Goal: Task Accomplishment & Management: Complete application form

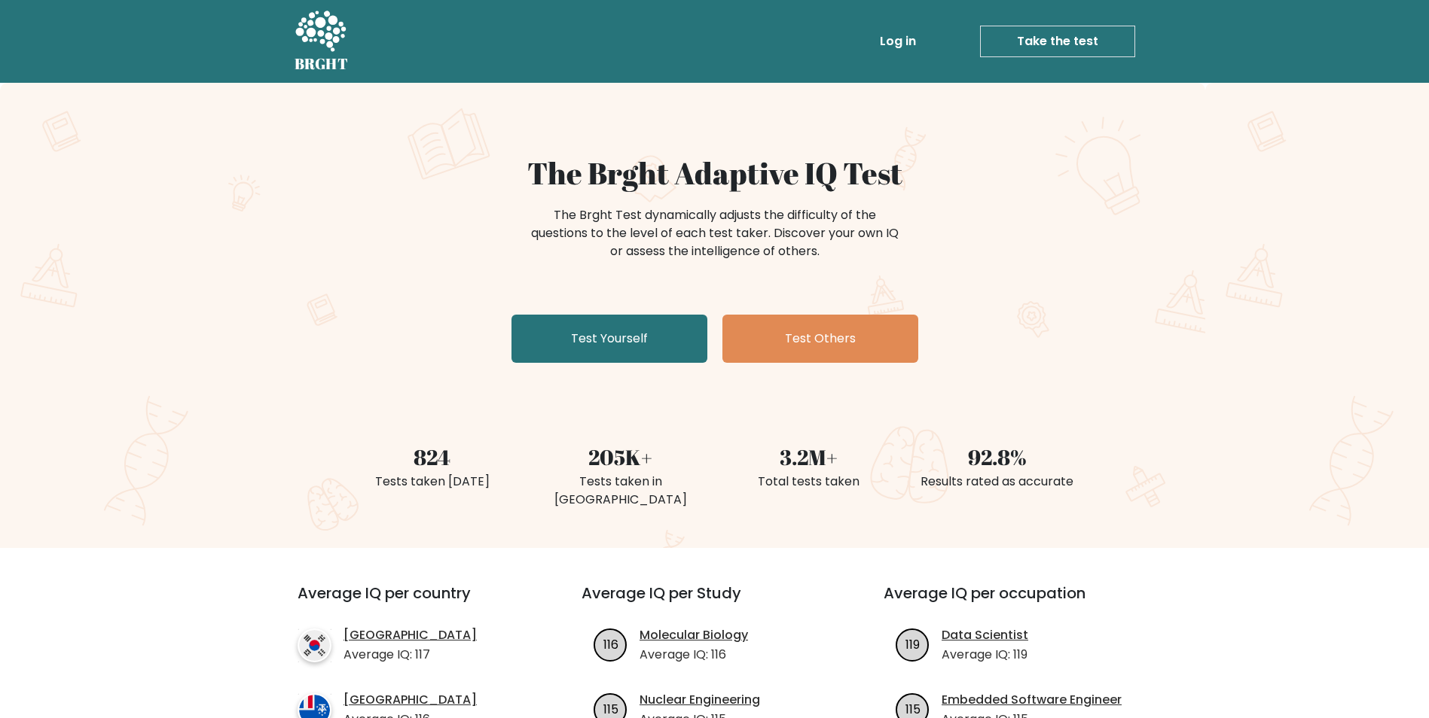
click at [1096, 38] on link "Take the test" at bounding box center [1057, 42] width 155 height 32
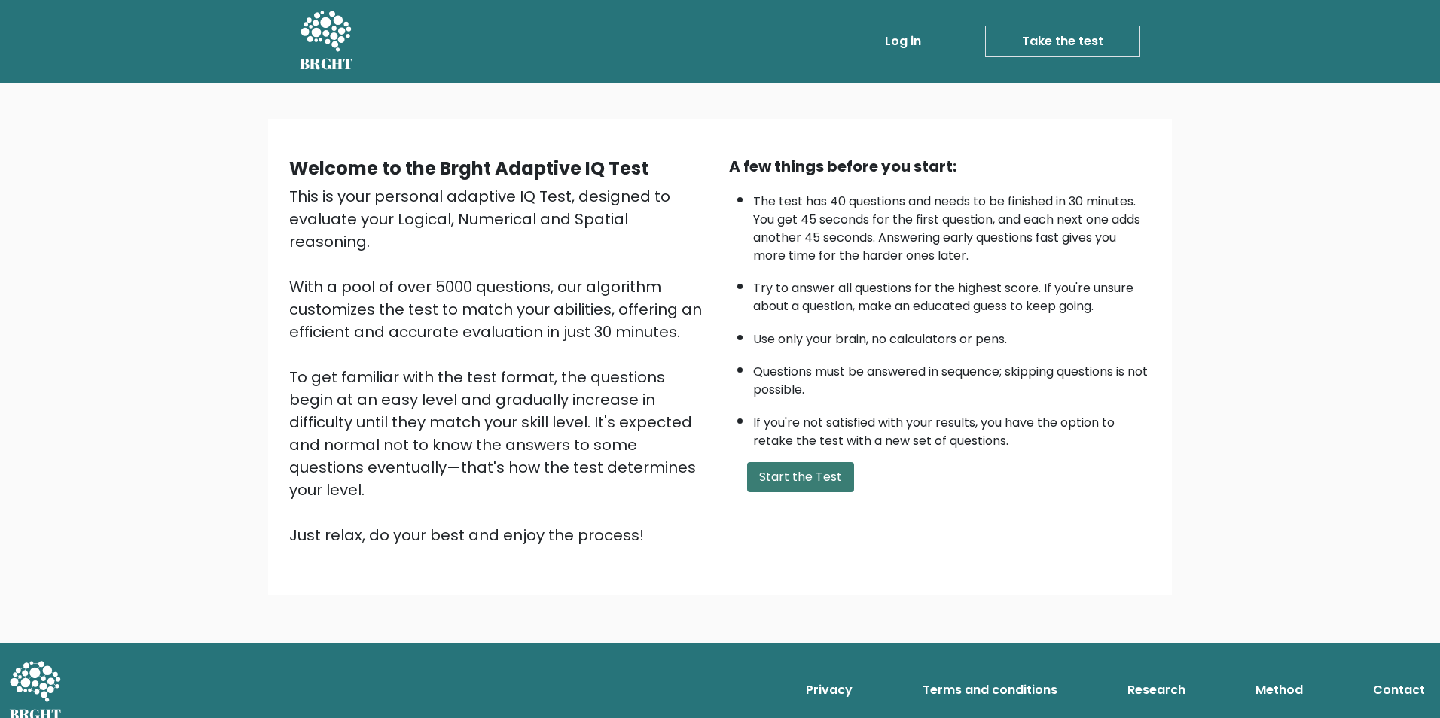
click at [826, 471] on button "Start the Test" at bounding box center [800, 477] width 107 height 30
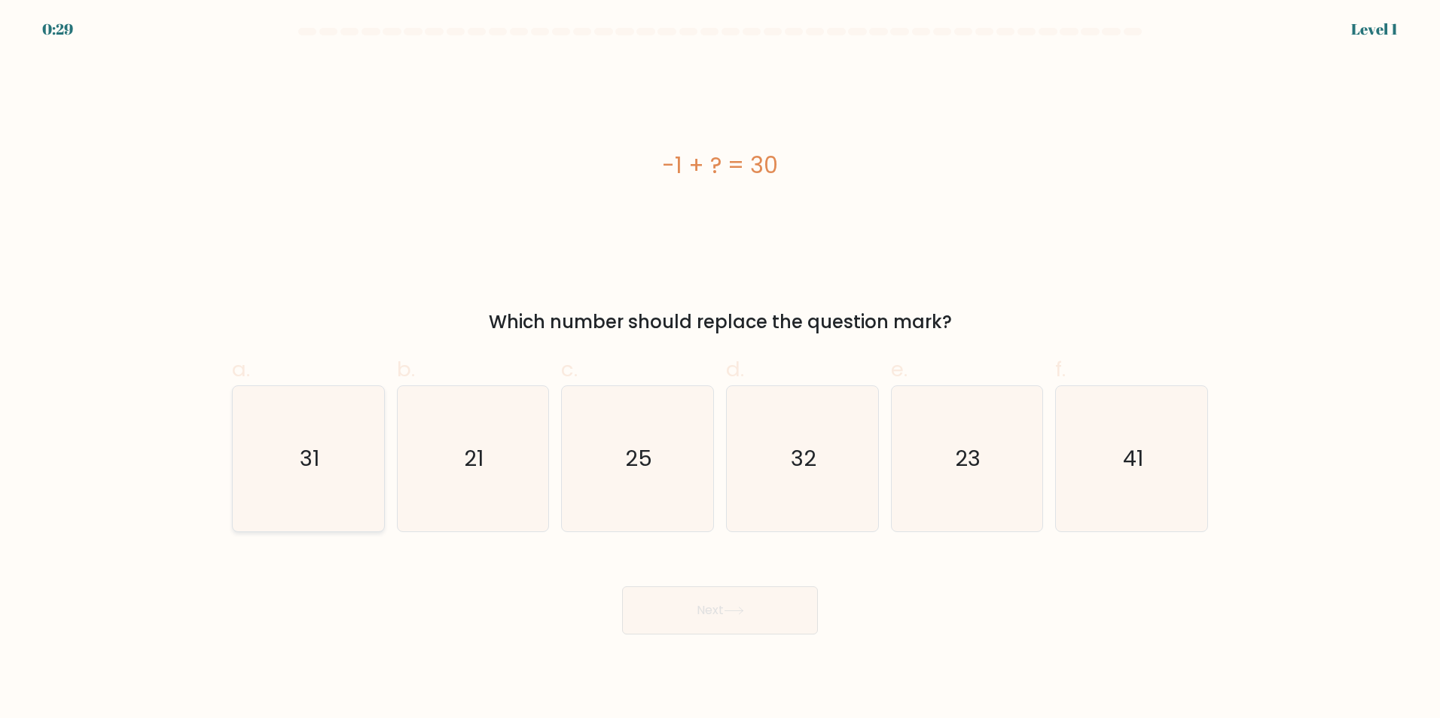
click at [307, 441] on icon "31" at bounding box center [308, 458] width 145 height 145
click at [720, 369] on input "a. 31" at bounding box center [720, 364] width 1 height 10
radio input "true"
click at [667, 627] on button "Next" at bounding box center [720, 611] width 196 height 48
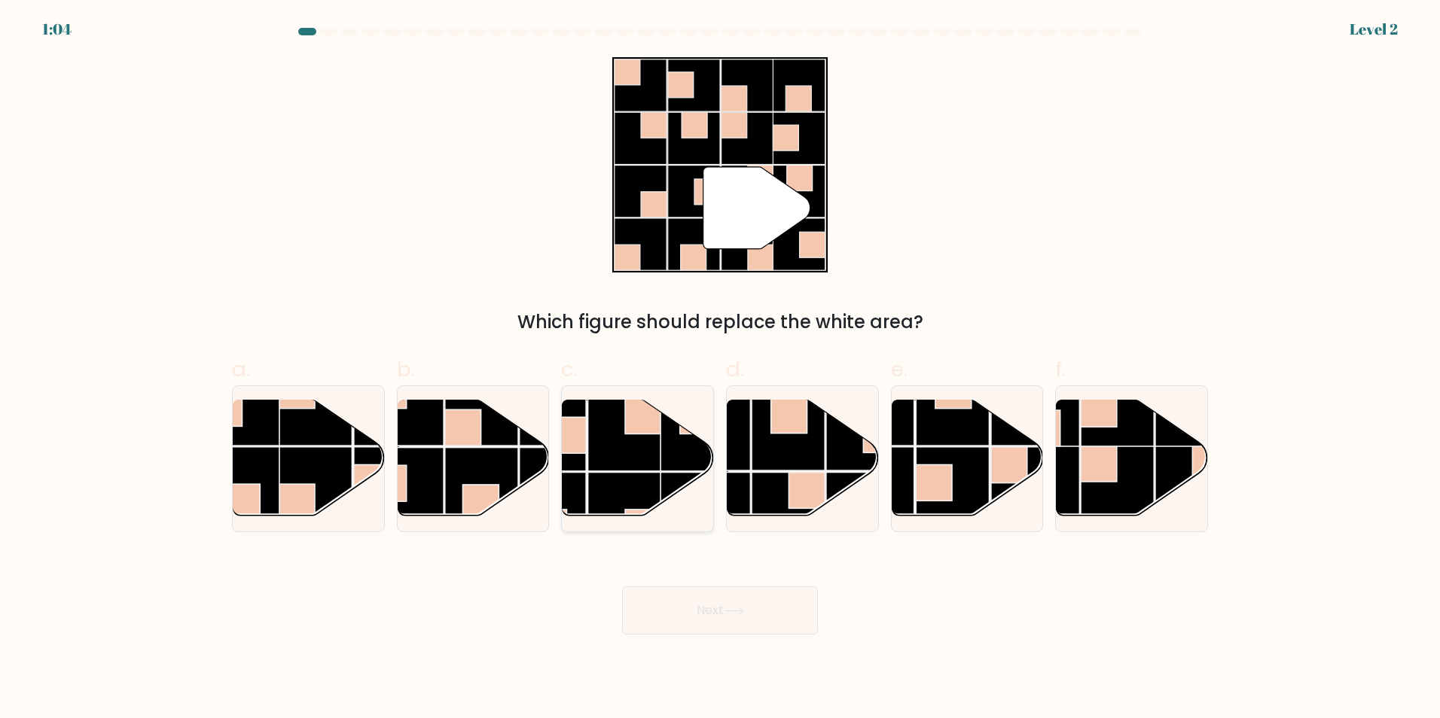
click at [626, 468] on rect at bounding box center [625, 435] width 74 height 74
click at [720, 369] on input "c." at bounding box center [720, 364] width 1 height 10
radio input "true"
click at [742, 605] on button "Next" at bounding box center [720, 611] width 196 height 48
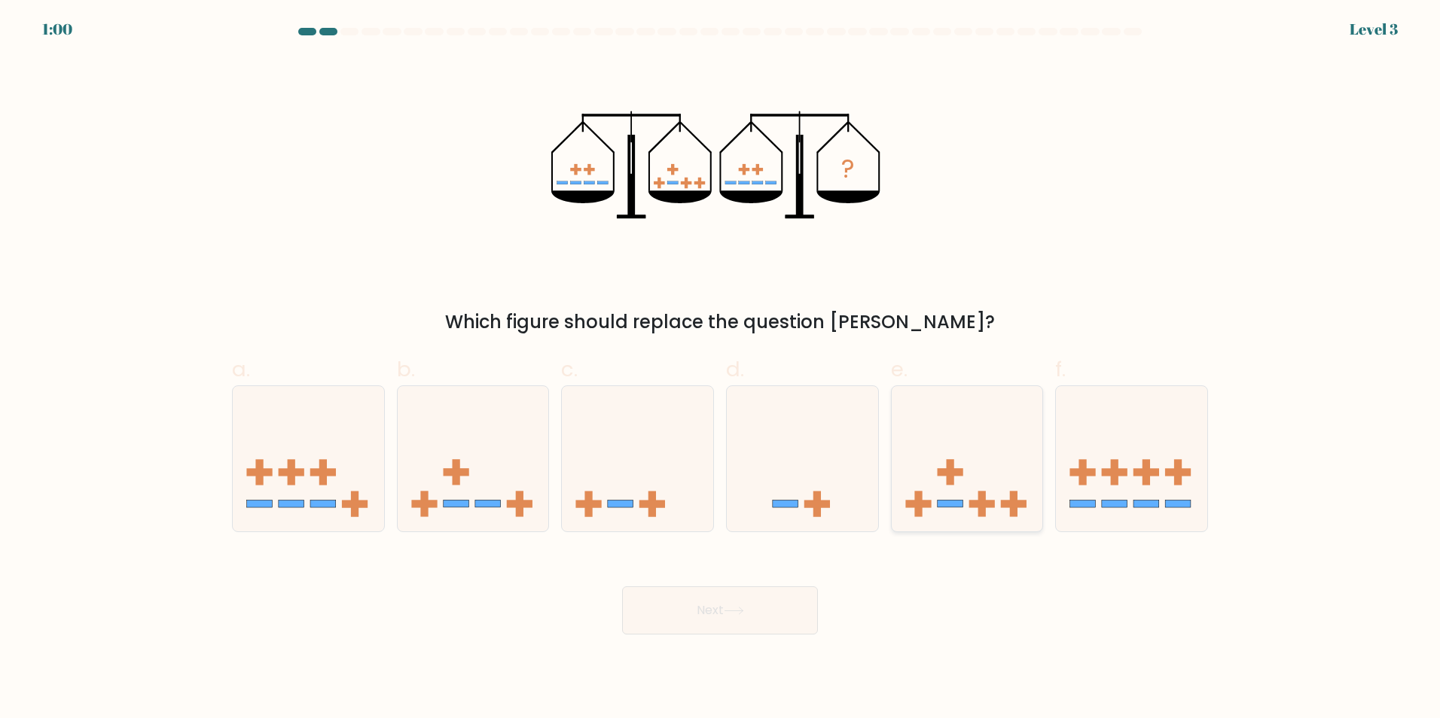
click at [979, 479] on icon at bounding box center [967, 458] width 151 height 125
click at [721, 369] on input "e." at bounding box center [720, 364] width 1 height 10
radio input "true"
click at [749, 610] on button "Next" at bounding box center [720, 611] width 196 height 48
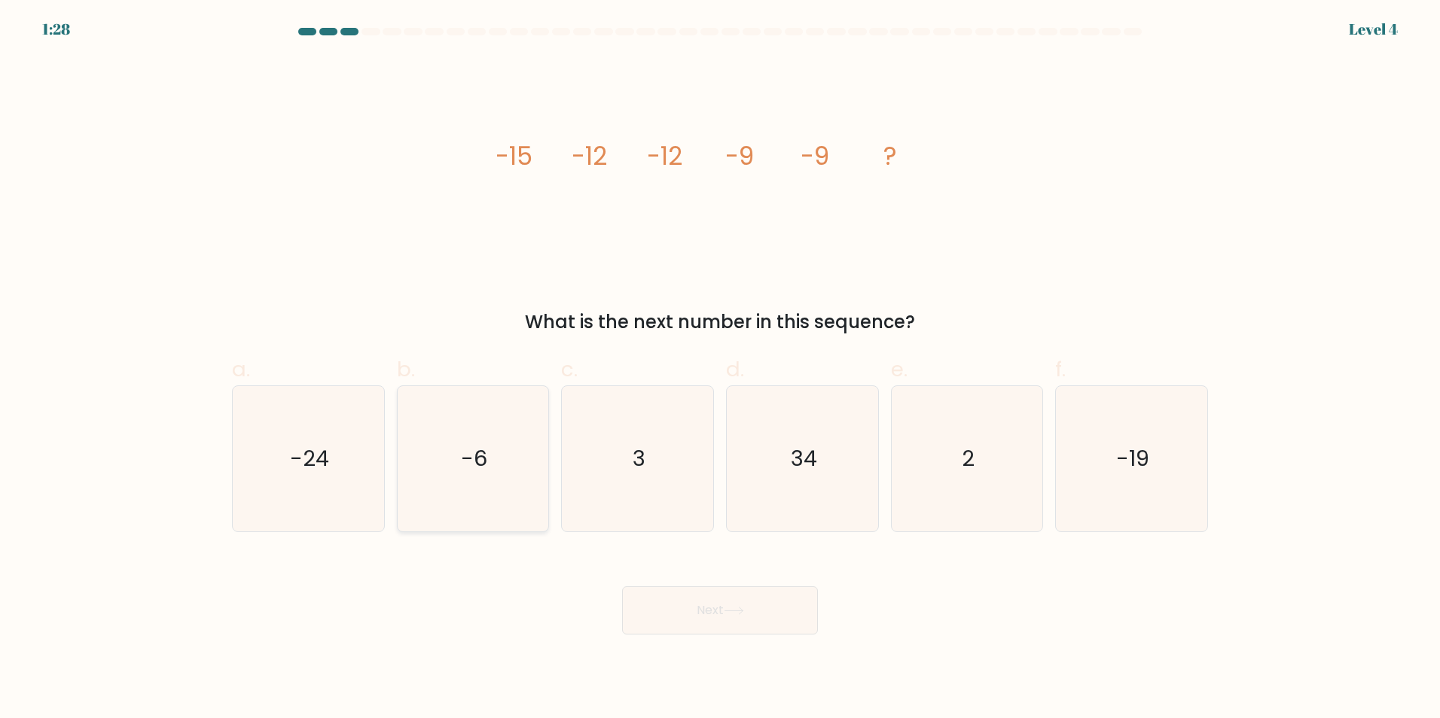
click at [471, 476] on icon "-6" at bounding box center [472, 458] width 145 height 145
click at [720, 369] on input "b. -6" at bounding box center [720, 364] width 1 height 10
radio input "true"
click at [685, 622] on button "Next" at bounding box center [720, 611] width 196 height 48
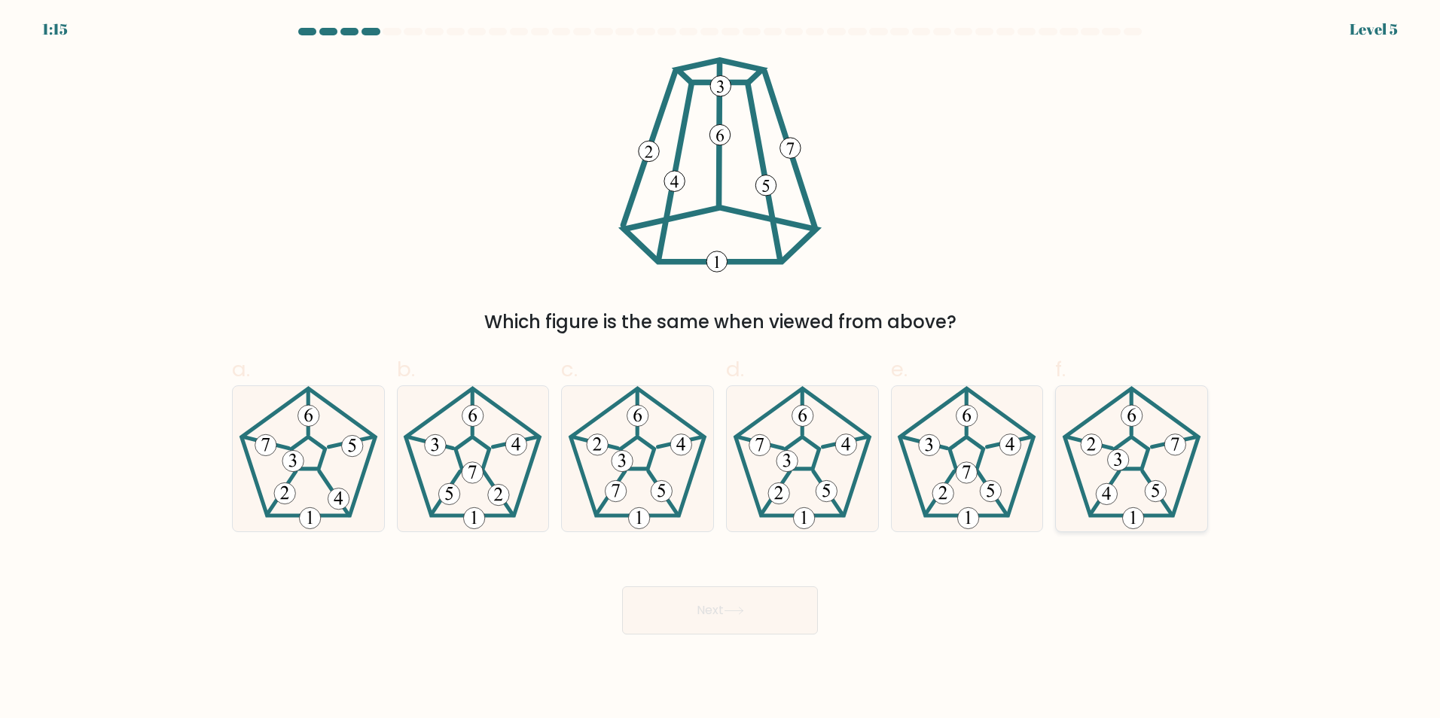
click at [1162, 470] on icon at bounding box center [1131, 458] width 145 height 145
click at [721, 369] on input "f." at bounding box center [720, 364] width 1 height 10
radio input "true"
click at [709, 612] on button "Next" at bounding box center [720, 611] width 196 height 48
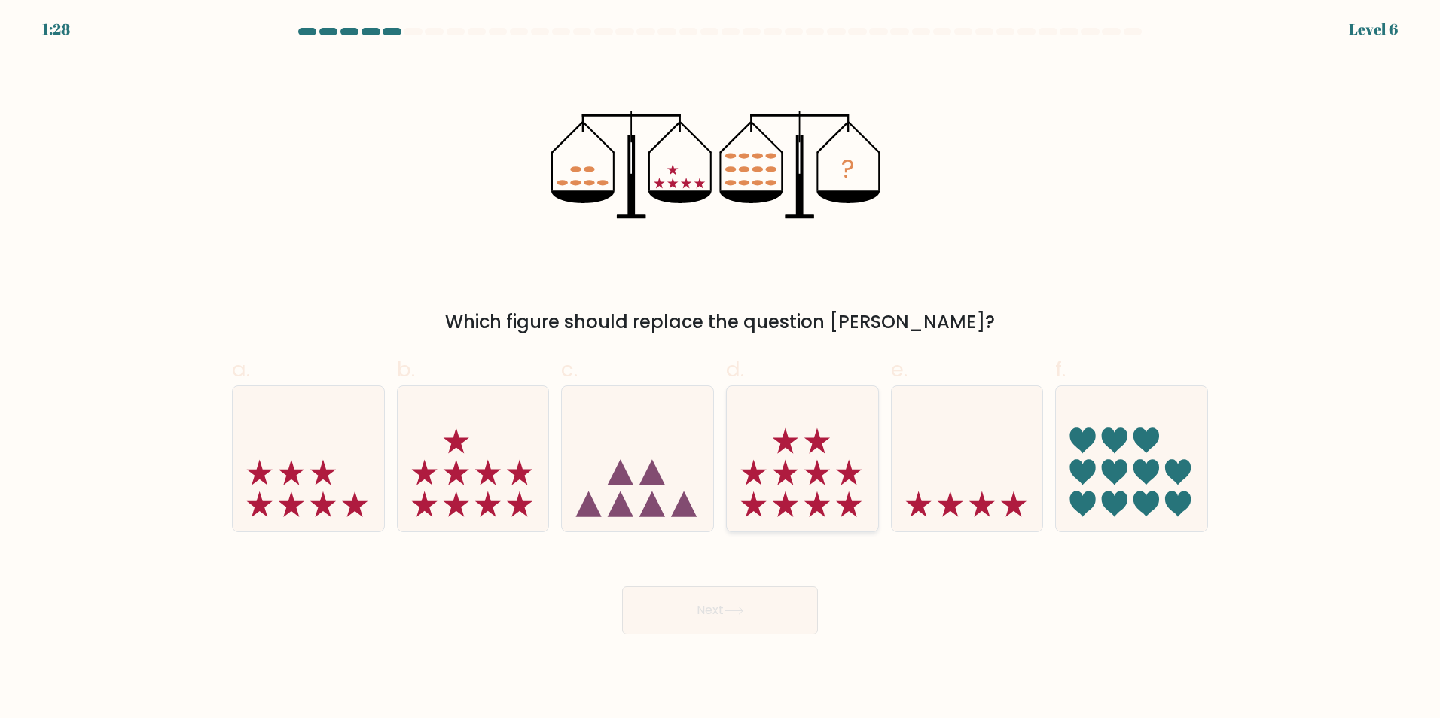
click at [767, 467] on icon at bounding box center [802, 458] width 151 height 125
click at [721, 369] on input "d." at bounding box center [720, 364] width 1 height 10
radio input "true"
click at [722, 624] on button "Next" at bounding box center [720, 611] width 196 height 48
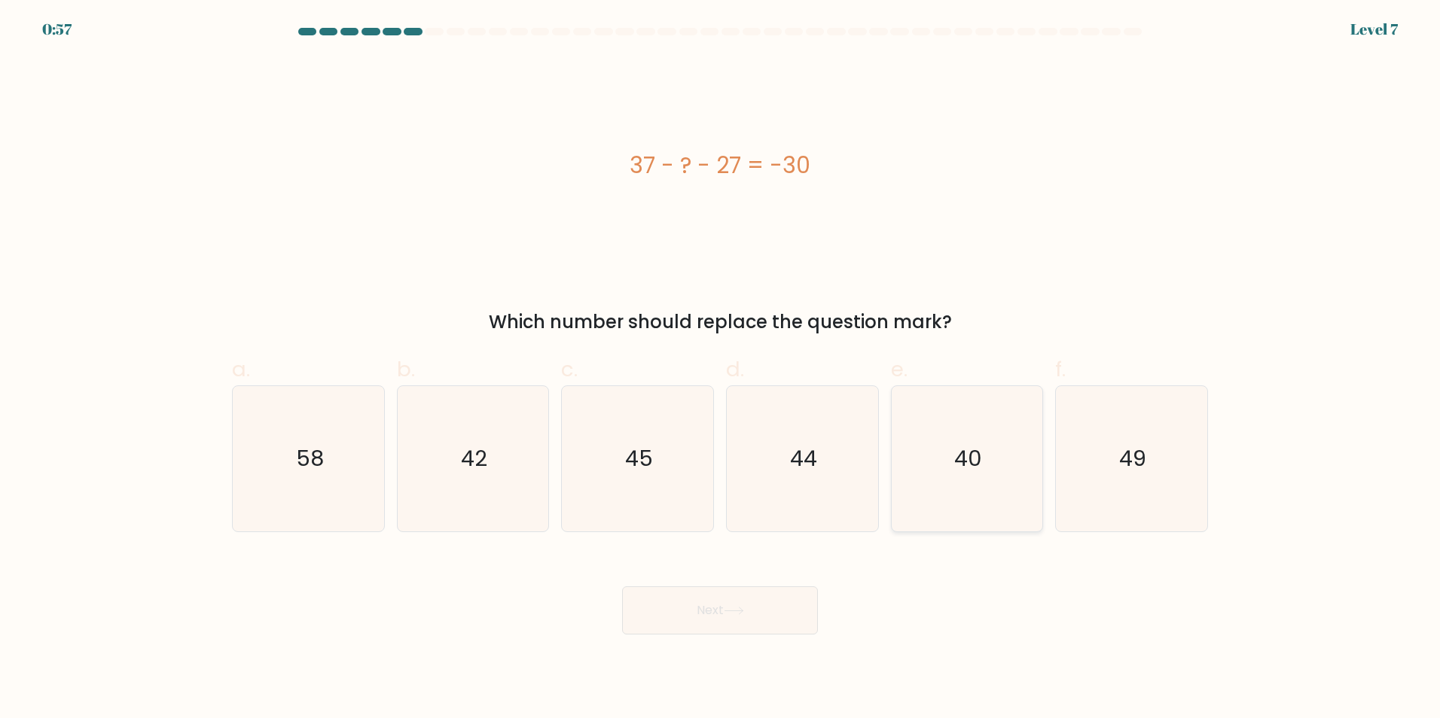
click at [966, 467] on text "40" at bounding box center [968, 459] width 28 height 30
click at [721, 369] on input "e. 40" at bounding box center [720, 364] width 1 height 10
radio input "true"
click at [754, 620] on button "Next" at bounding box center [720, 611] width 196 height 48
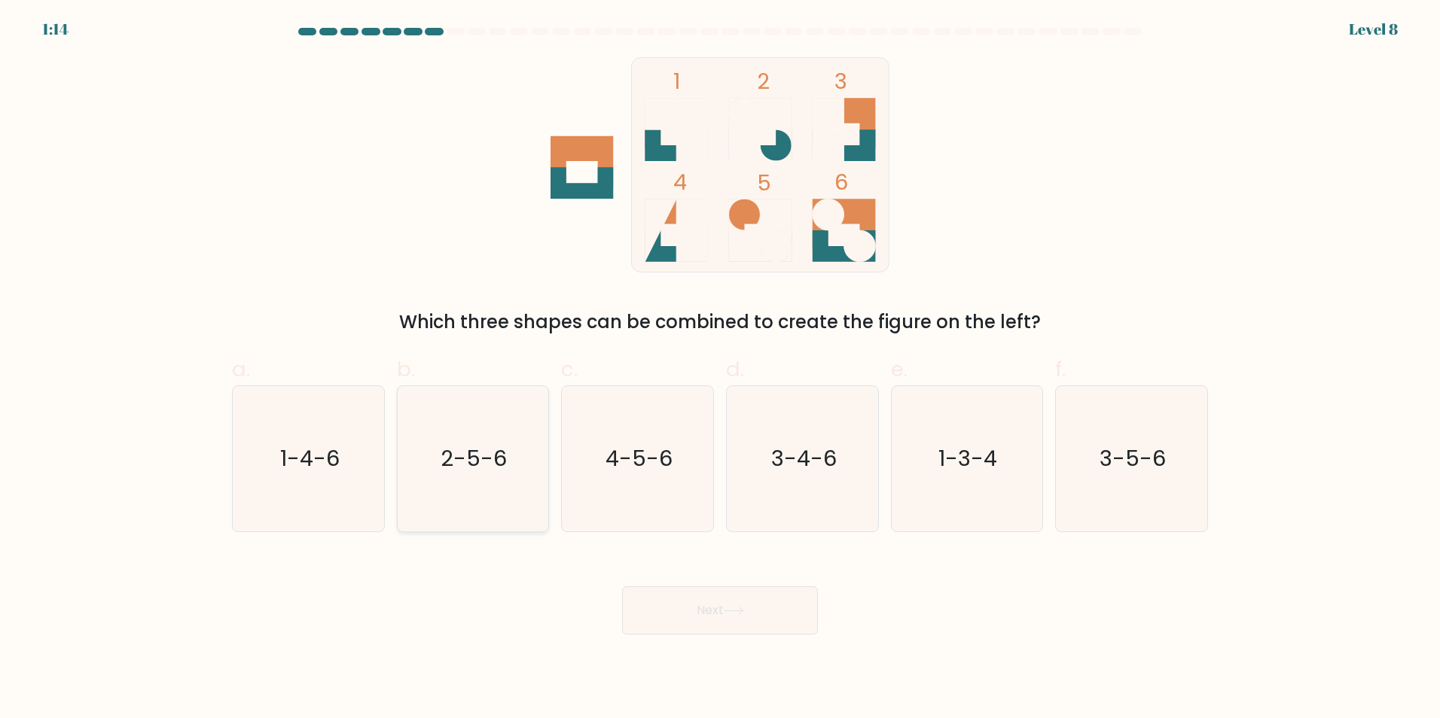
click at [495, 465] on text "2-5-6" at bounding box center [474, 459] width 66 height 30
click at [720, 369] on input "b. 2-5-6" at bounding box center [720, 364] width 1 height 10
radio input "true"
click at [649, 607] on button "Next" at bounding box center [720, 611] width 196 height 48
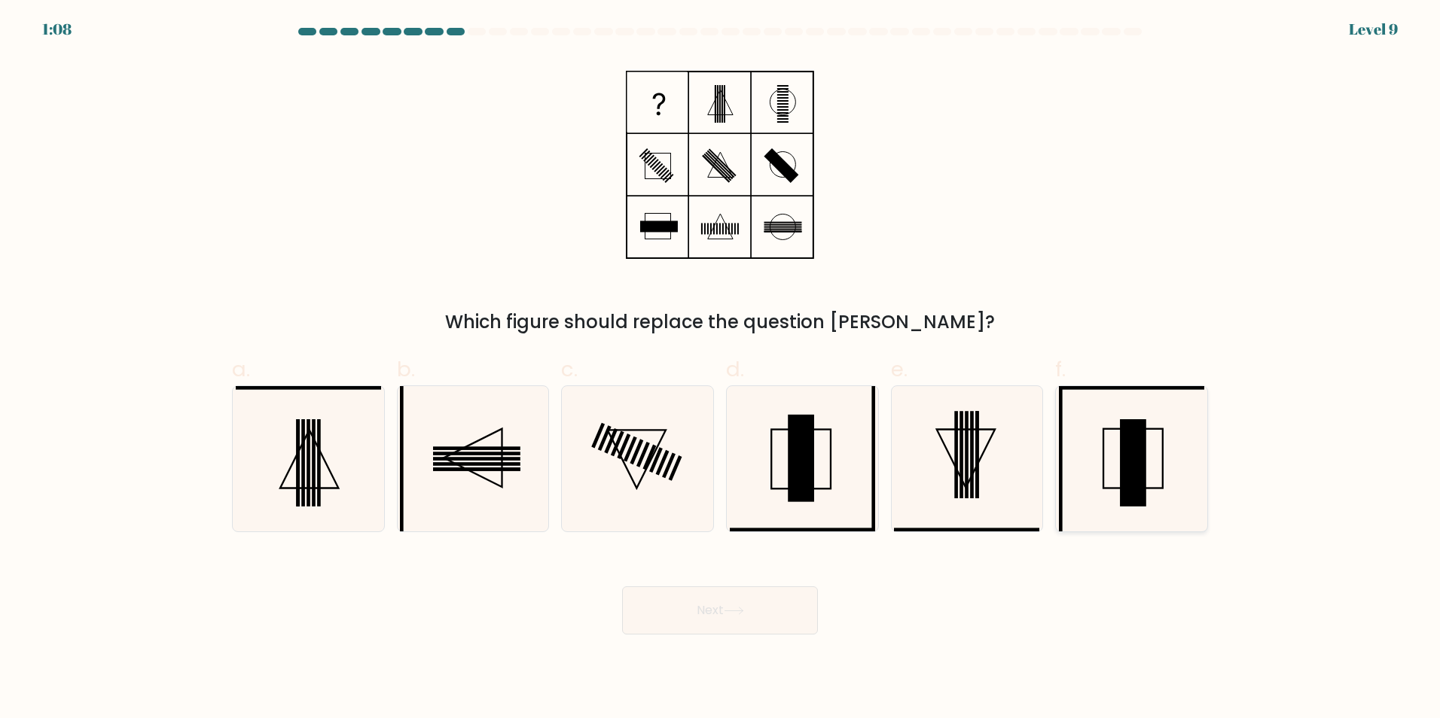
click at [1107, 520] on icon at bounding box center [1131, 458] width 145 height 145
click at [721, 369] on input "f." at bounding box center [720, 364] width 1 height 10
radio input "true"
click at [758, 627] on button "Next" at bounding box center [720, 611] width 196 height 48
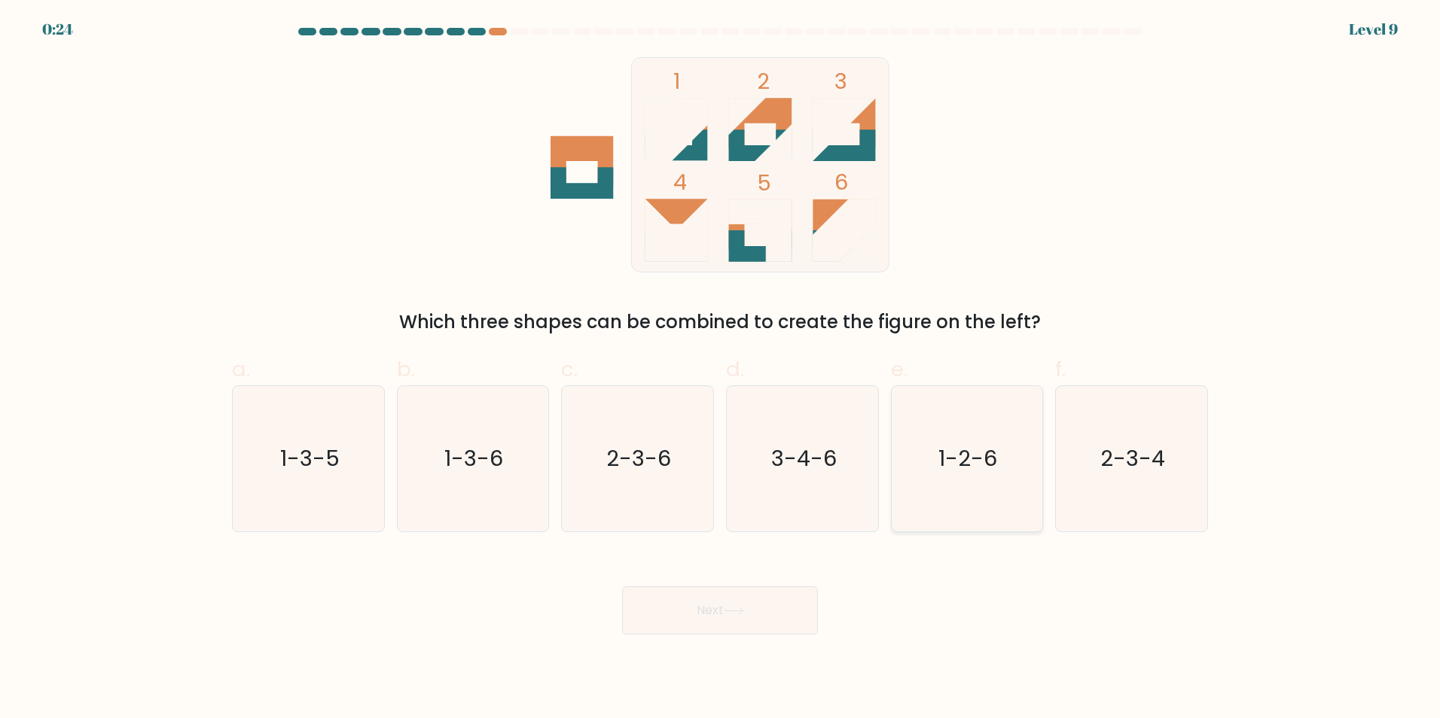
click at [968, 422] on icon "1-2-6" at bounding box center [966, 458] width 145 height 145
click at [721, 369] on input "e. 1-2-6" at bounding box center [720, 364] width 1 height 10
radio input "true"
click at [785, 602] on button "Next" at bounding box center [720, 611] width 196 height 48
